Goal: Transaction & Acquisition: Purchase product/service

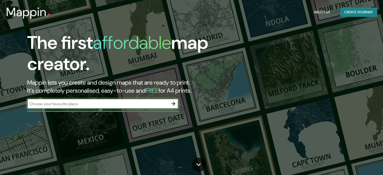
click at [113, 104] on input "text" at bounding box center [97, 104] width 141 height 6
type input "CANCUN"
click at [174, 103] on icon "button" at bounding box center [173, 104] width 6 height 6
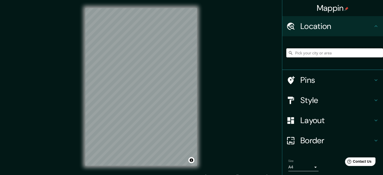
click at [323, 49] on input "Pick your city or area" at bounding box center [334, 52] width 97 height 9
type input "I"
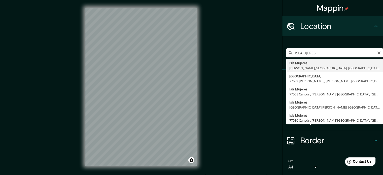
type input "[GEOGRAPHIC_DATA], [PERSON_NAME][GEOGRAPHIC_DATA], [GEOGRAPHIC_DATA]"
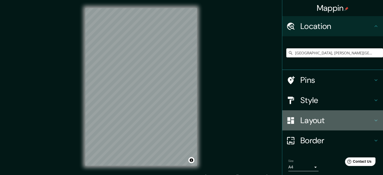
click at [337, 122] on h4 "Layout" at bounding box center [336, 120] width 72 height 10
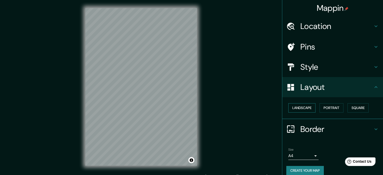
click at [307, 107] on button "Landscape" at bounding box center [301, 107] width 27 height 9
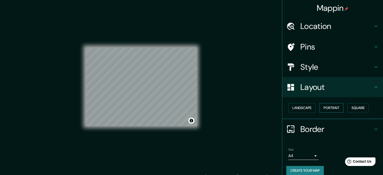
click at [322, 108] on button "Portrait" at bounding box center [331, 107] width 24 height 9
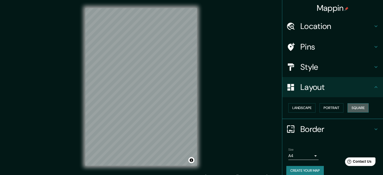
click at [352, 108] on button "Square" at bounding box center [357, 107] width 21 height 9
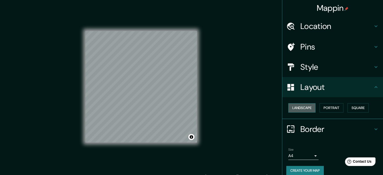
click at [306, 109] on button "Landscape" at bounding box center [301, 107] width 27 height 9
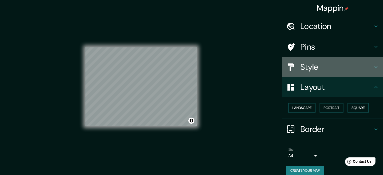
click at [315, 62] on h4 "Style" at bounding box center [336, 67] width 72 height 10
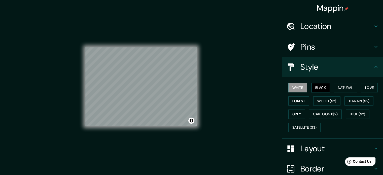
click at [316, 87] on button "Black" at bounding box center [320, 87] width 19 height 9
click at [317, 101] on button "Wood ($2)" at bounding box center [326, 100] width 27 height 9
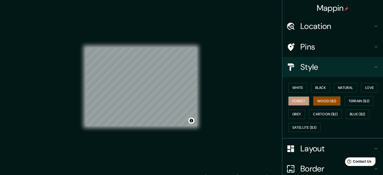
click at [299, 102] on button "Forest" at bounding box center [298, 100] width 21 height 9
click at [366, 84] on button "Love" at bounding box center [369, 87] width 17 height 9
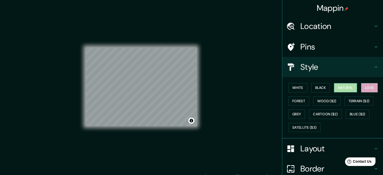
click at [346, 86] on button "Natural" at bounding box center [345, 87] width 23 height 9
click at [319, 48] on h4 "Pins" at bounding box center [336, 47] width 72 height 10
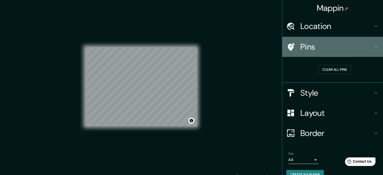
click at [329, 46] on h4 "Pins" at bounding box center [336, 47] width 72 height 10
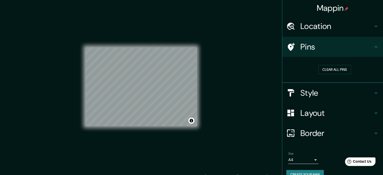
click at [357, 29] on h4 "Location" at bounding box center [336, 26] width 72 height 10
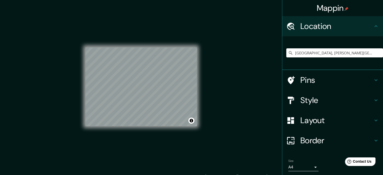
click at [357, 29] on h4 "Location" at bounding box center [336, 26] width 72 height 10
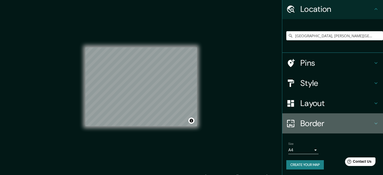
click at [321, 120] on h4 "Border" at bounding box center [336, 123] width 72 height 10
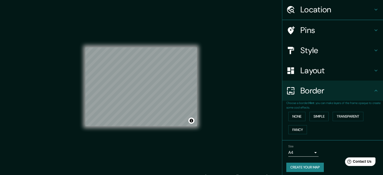
scroll to position [17, 0]
click at [297, 115] on button "None" at bounding box center [296, 115] width 17 height 9
click at [312, 114] on button "Simple" at bounding box center [318, 115] width 19 height 9
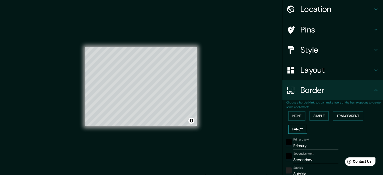
click at [294, 129] on button "Fancy" at bounding box center [297, 129] width 19 height 9
click at [296, 117] on button "None" at bounding box center [296, 115] width 17 height 9
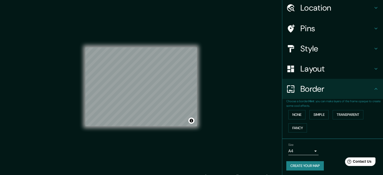
scroll to position [19, 0]
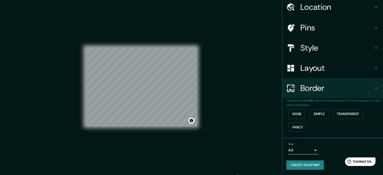
click at [306, 147] on body "Mappin Location [GEOGRAPHIC_DATA], [PERSON_NAME][GEOGRAPHIC_DATA], [GEOGRAPHIC_…" at bounding box center [191, 87] width 383 height 175
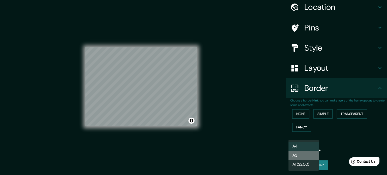
click at [309, 156] on li "A3" at bounding box center [303, 155] width 30 height 9
type input "a4"
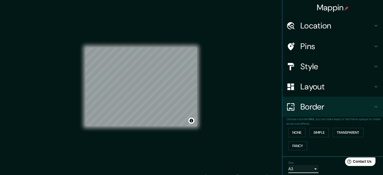
scroll to position [0, 0]
click at [327, 68] on h4 "Style" at bounding box center [336, 67] width 72 height 10
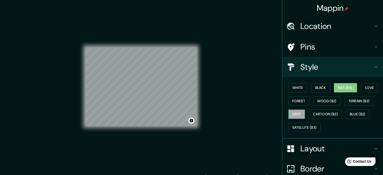
click at [295, 115] on button "Grey" at bounding box center [296, 113] width 17 height 9
click at [162, 127] on div "© Mapbox © OpenStreetMap Improve this map" at bounding box center [141, 87] width 112 height 158
